Goal: Task Accomplishment & Management: Use online tool/utility

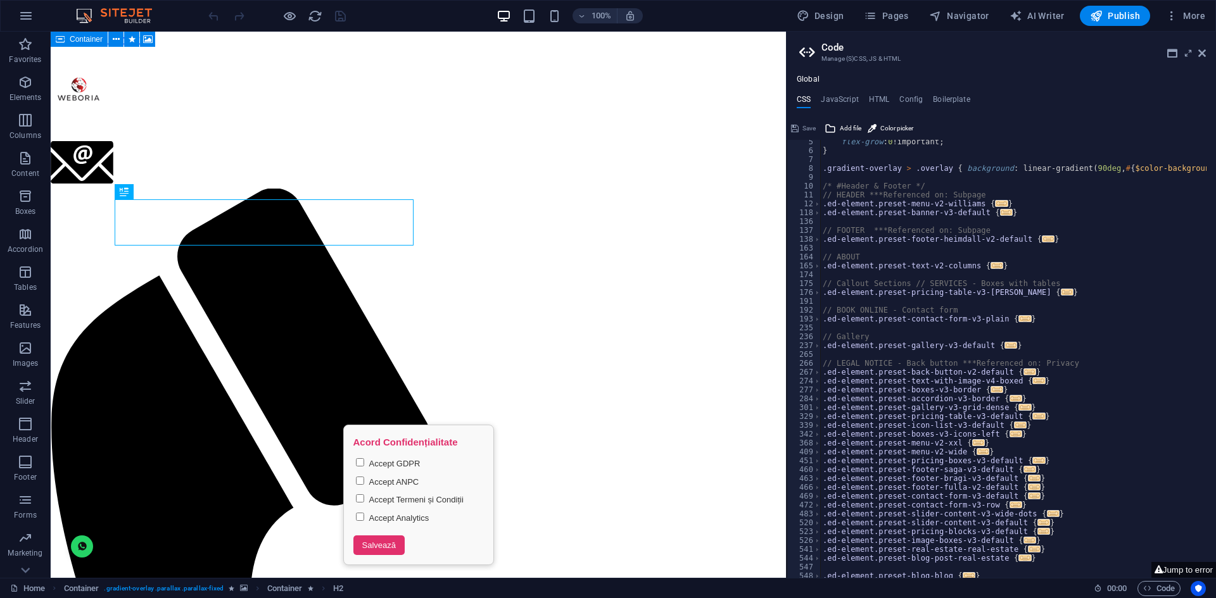
scroll to position [152, 0]
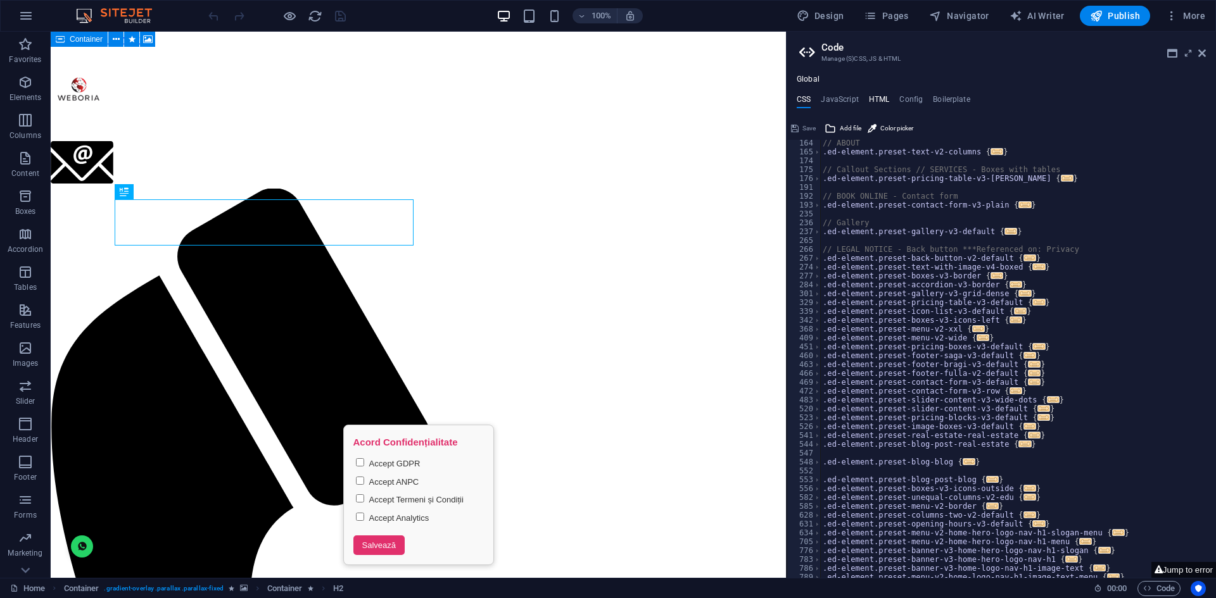
click at [871, 100] on h4 "HTML" at bounding box center [879, 102] width 21 height 14
type textarea "<a href="#main-content" class="wv-link-content button">Skip to main content</a>"
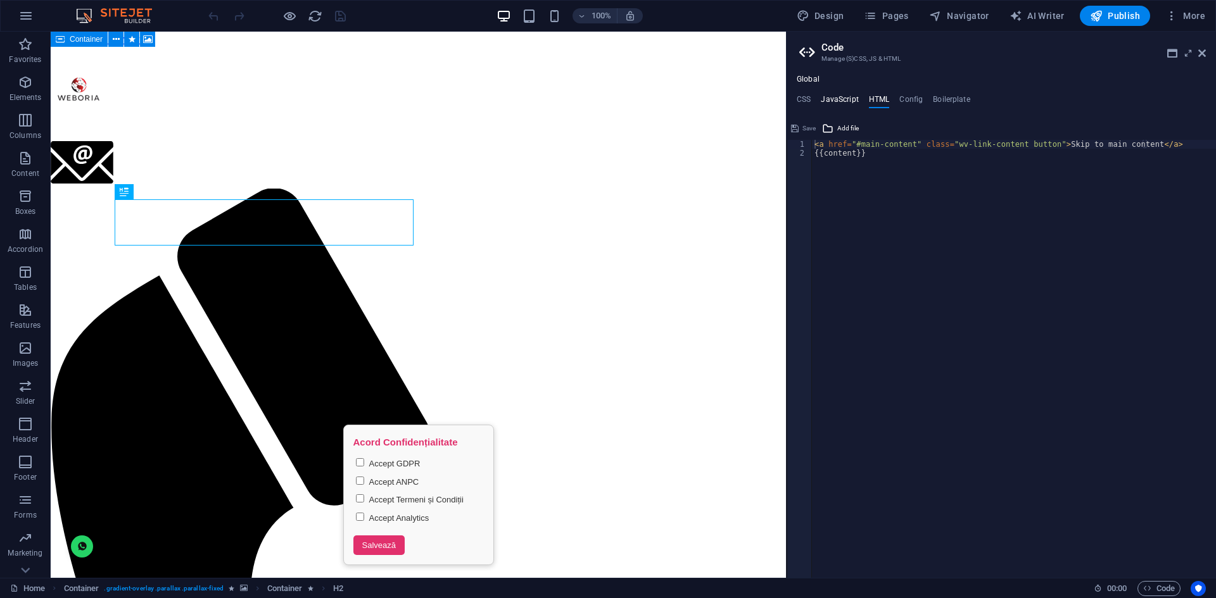
click at [846, 98] on h4 "JavaScript" at bounding box center [838, 102] width 37 height 14
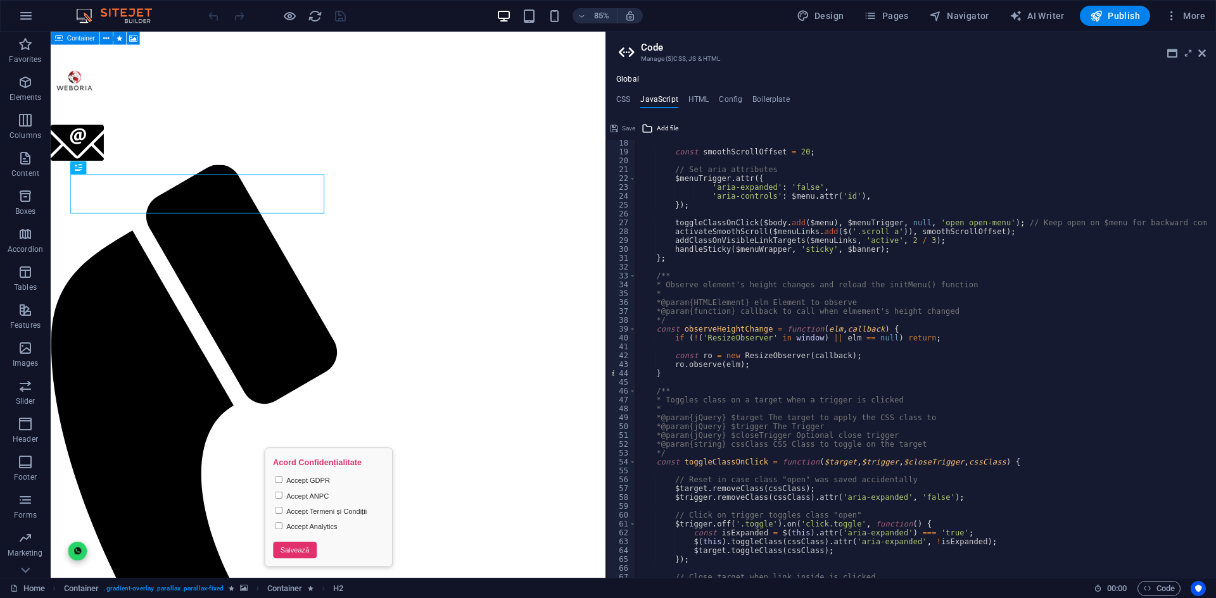
drag, startPoint x: 787, startPoint y: 207, endPoint x: 650, endPoint y: 213, distance: 136.9
click at [603, 213] on div "Home Favorites Elements Columns Content Boxes Accordion Tables Features Images …" at bounding box center [608, 305] width 1216 height 546
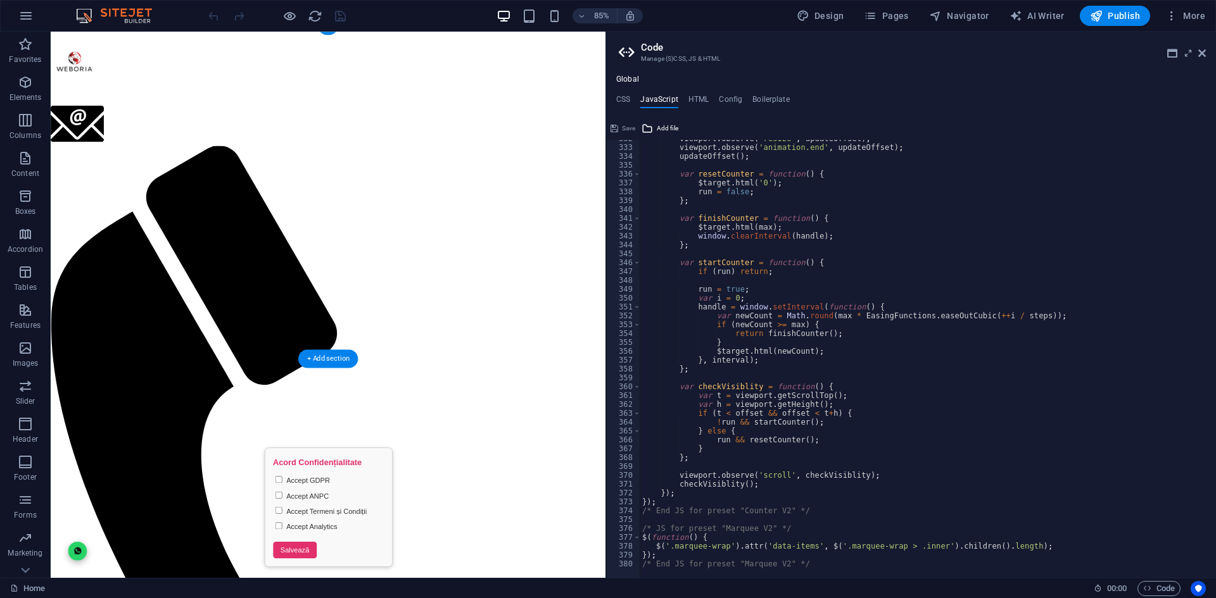
scroll to position [0, 0]
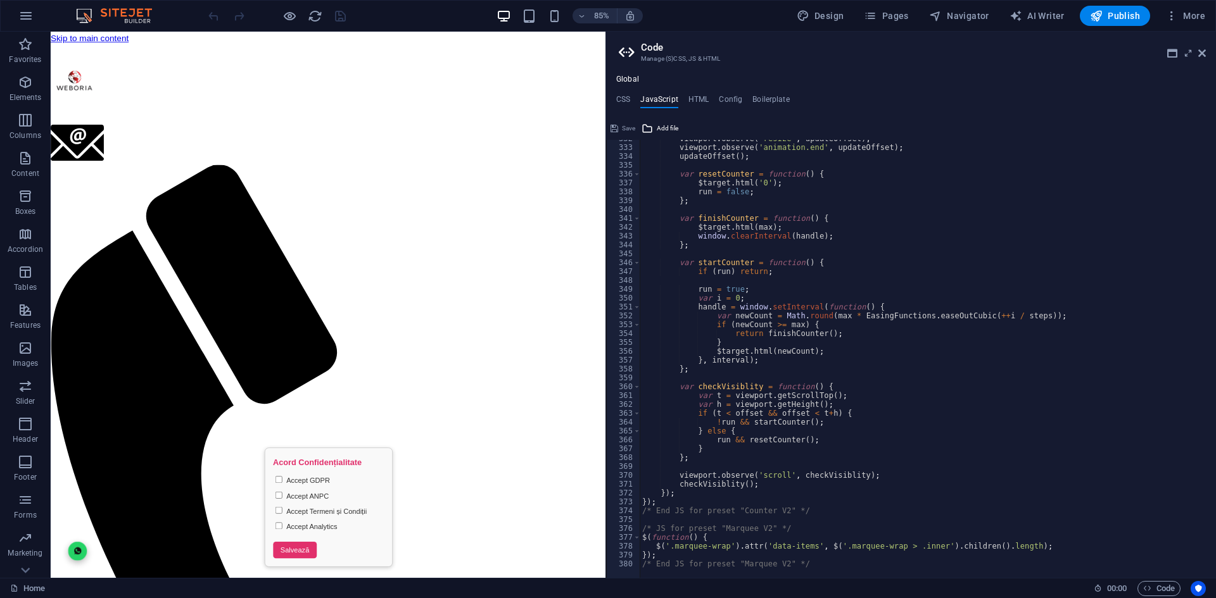
type textarea "s/* JS for preset "Menu V2" */"
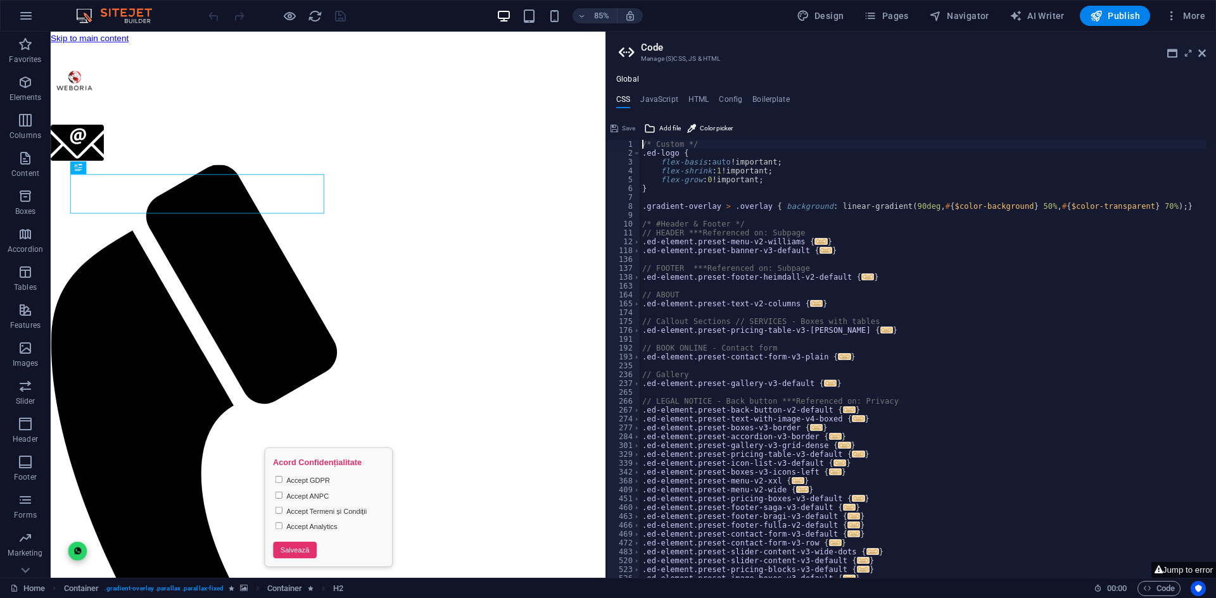
click at [660, 94] on div "Global CSS JavaScript HTML Config Boilerplate /* Custom */ 1 2 3 4 5 6 7 8 9 10…" at bounding box center [911, 326] width 610 height 503
click at [659, 99] on h4 "JavaScript" at bounding box center [658, 102] width 37 height 14
type textarea "/* JS for preset "Menu V2" */"
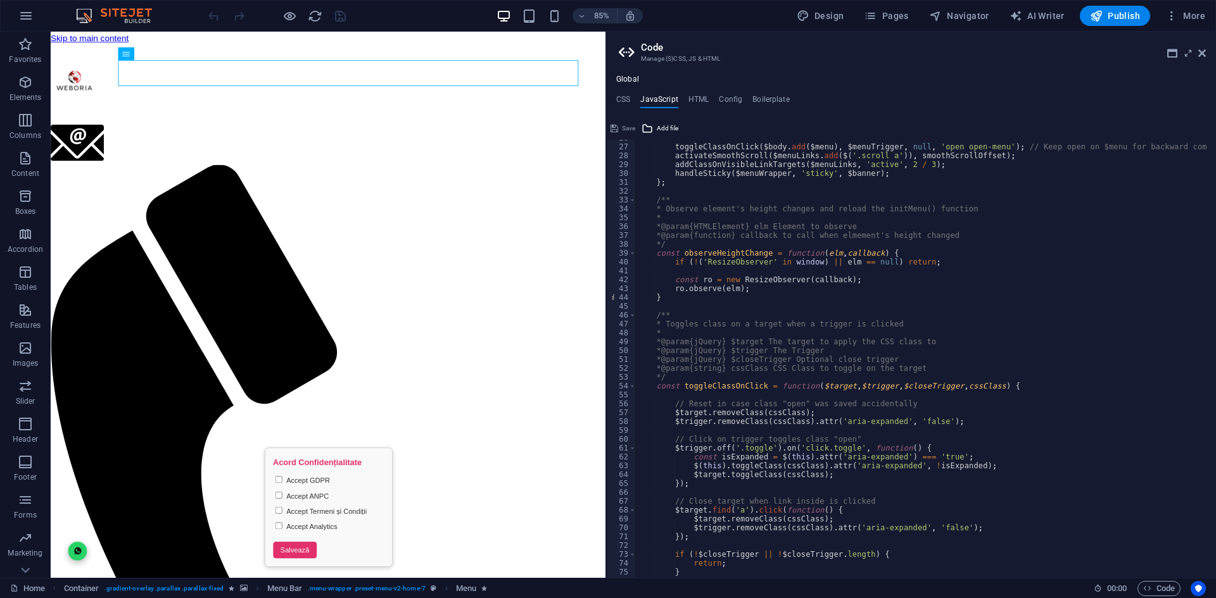
click at [605, 96] on aside "Code Manage (S)CSS, JS & HTML Global CSS JavaScript HTML Config Boilerplate /* …" at bounding box center [910, 305] width 610 height 546
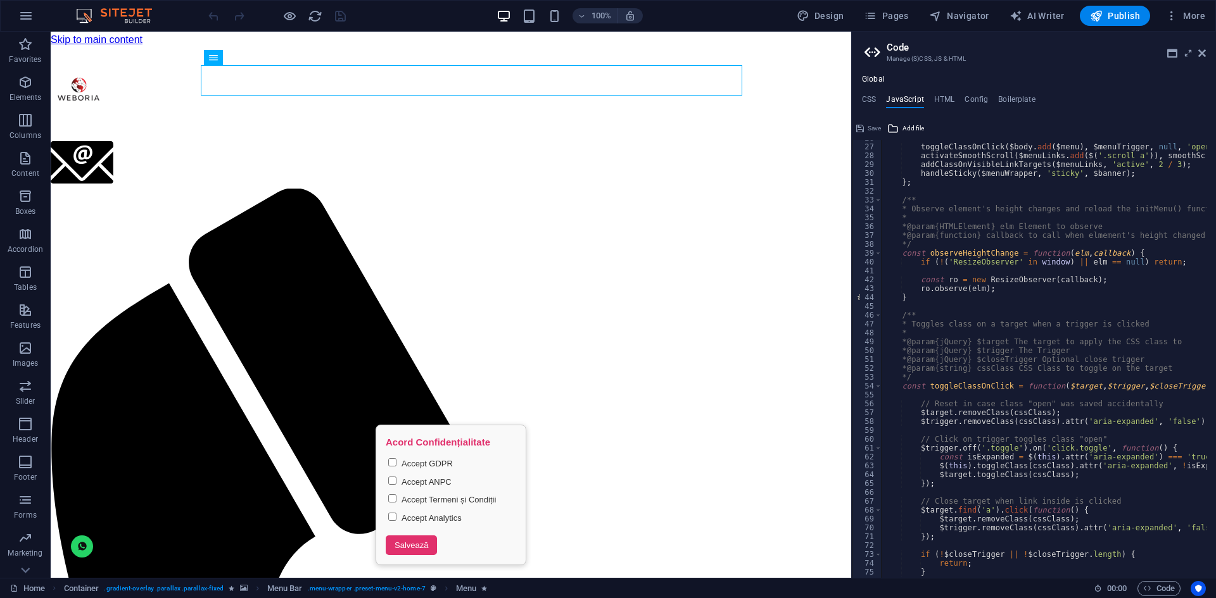
drag, startPoint x: 613, startPoint y: 95, endPoint x: 796, endPoint y: 68, distance: 185.5
click at [852, 97] on div "Home Favorites Elements Columns Content Boxes Accordion Tables Features Images …" at bounding box center [608, 305] width 1216 height 546
click at [839, 61] on figure at bounding box center [451, 61] width 801 height 0
click at [392, 4] on div "100% Design Pages Navigator AI Writer Publish More" at bounding box center [608, 16] width 1214 height 30
